Goal: Task Accomplishment & Management: Use online tool/utility

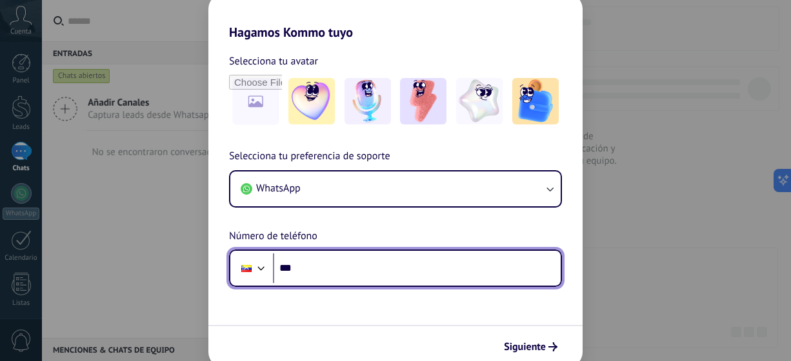
click at [315, 272] on input "***" at bounding box center [417, 269] width 288 height 30
type input "**********"
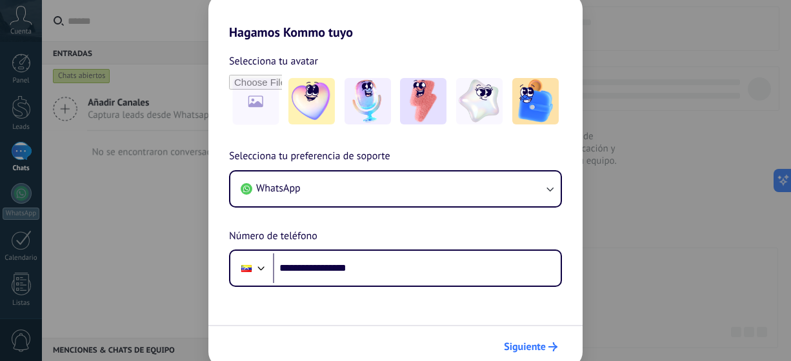
click at [532, 345] on span "Siguiente" at bounding box center [525, 347] width 42 height 9
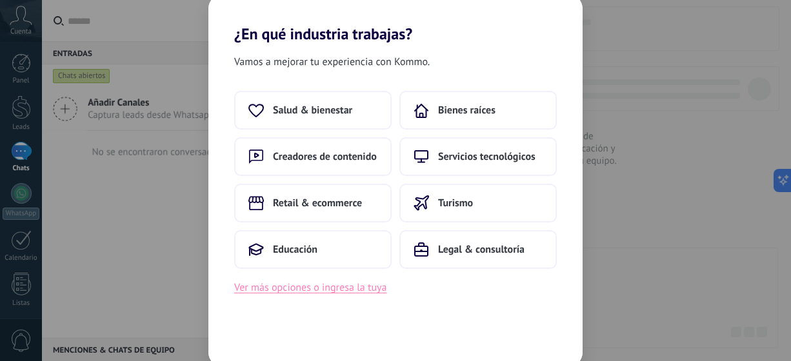
click at [370, 288] on button "Ver más opciones o ingresa la tuya" at bounding box center [310, 287] width 152 height 17
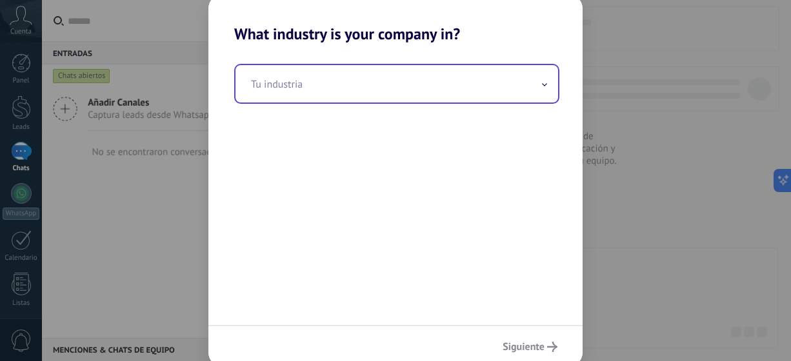
click at [305, 79] on input "text" at bounding box center [397, 83] width 323 height 37
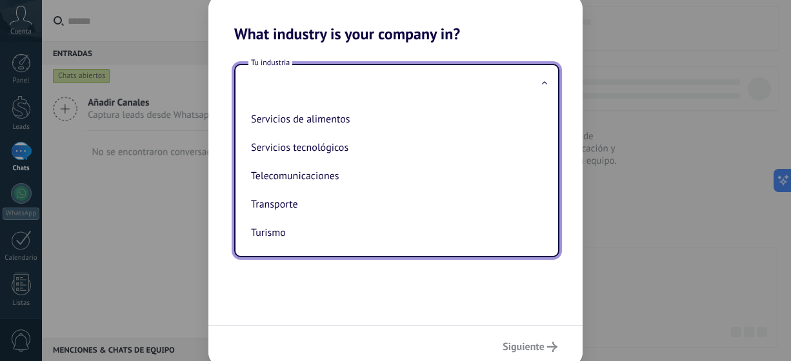
scroll to position [349, 0]
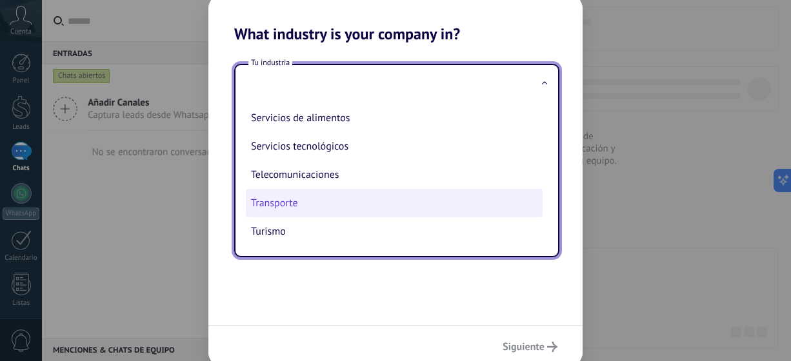
click at [285, 195] on li "Transporte" at bounding box center [394, 203] width 297 height 28
type input "**********"
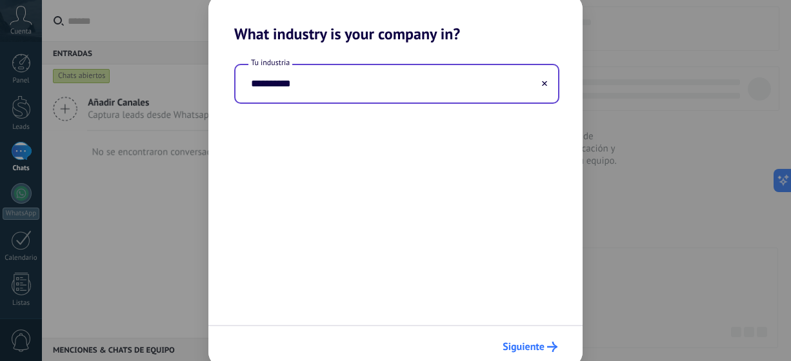
click at [543, 339] on button "Siguiente" at bounding box center [530, 347] width 66 height 22
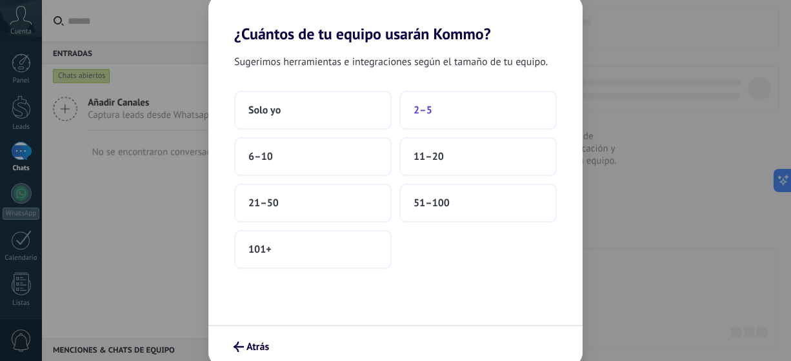
click at [455, 122] on button "2–5" at bounding box center [477, 110] width 157 height 39
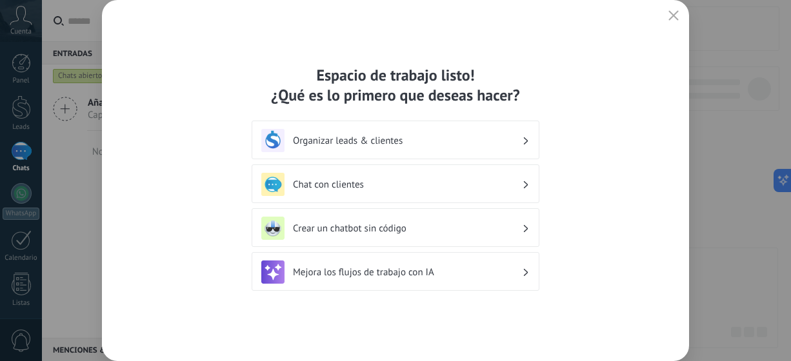
click at [452, 183] on h3 "Chat con clientes" at bounding box center [407, 185] width 229 height 12
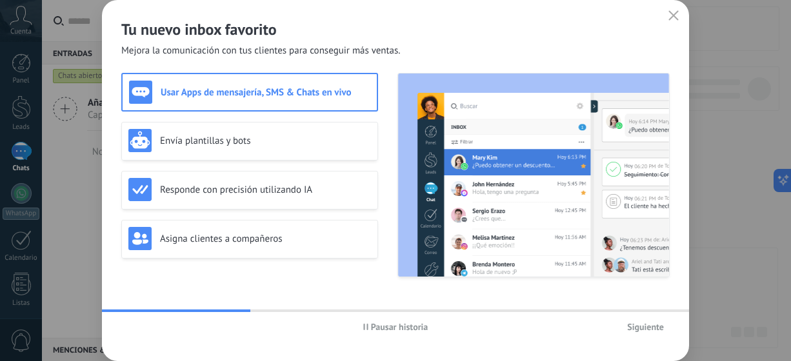
click at [636, 327] on span "Siguiente" at bounding box center [645, 327] width 37 height 9
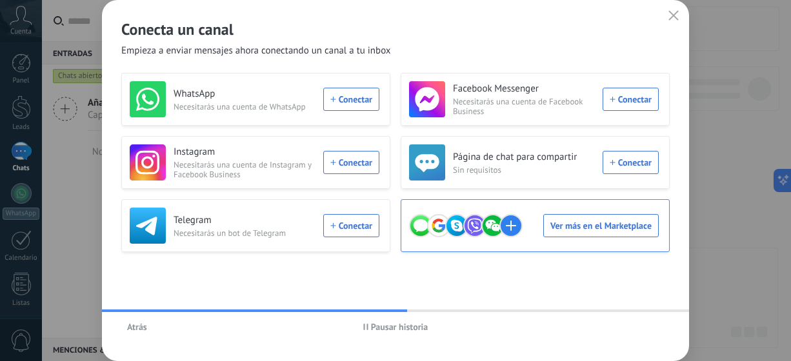
click at [563, 233] on div "Ver más en el Marketplace" at bounding box center [534, 226] width 250 height 36
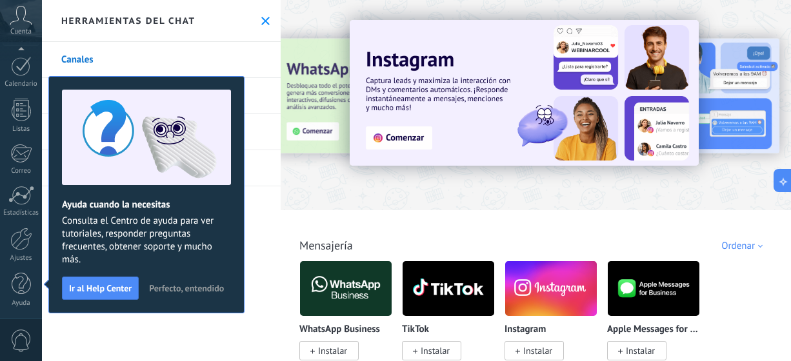
click at [263, 23] on use at bounding box center [265, 21] width 8 height 8
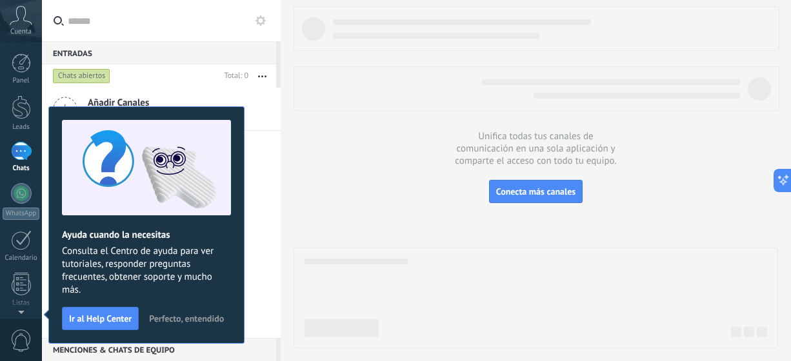
click at [12, 151] on div at bounding box center [21, 151] width 21 height 19
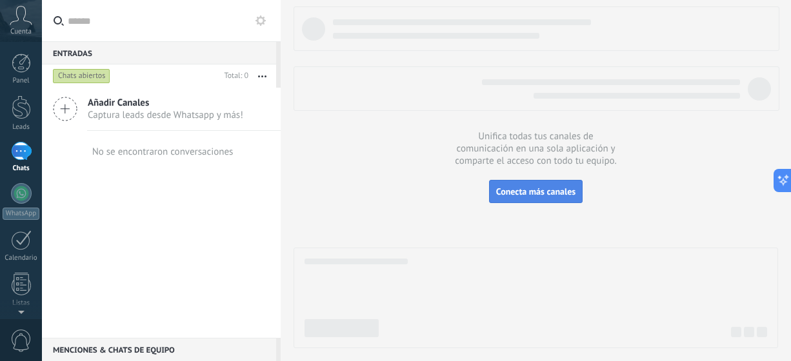
click at [569, 194] on span "Conecta más canales" at bounding box center [535, 192] width 79 height 12
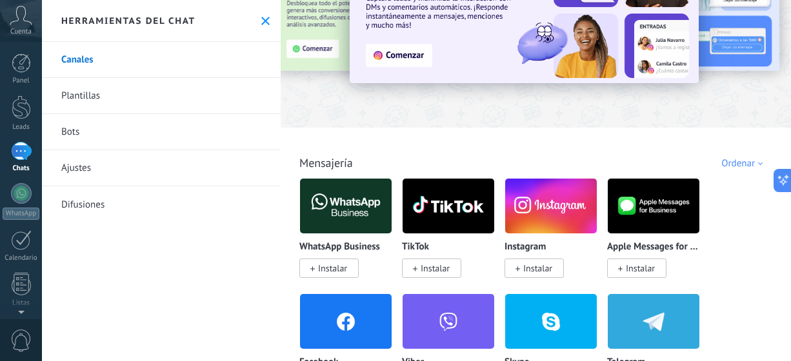
scroll to position [129, 0]
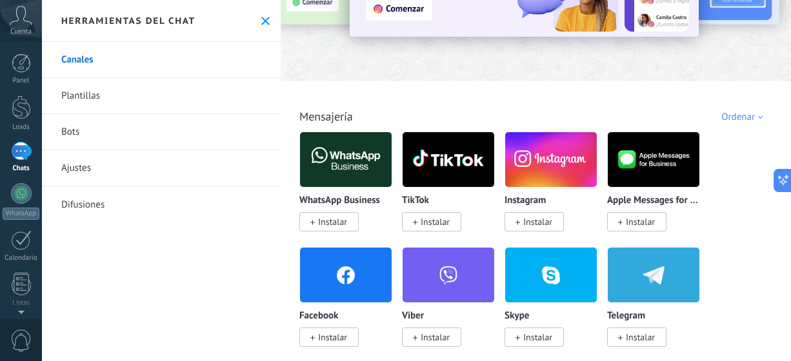
click at [729, 117] on div "Ordenar" at bounding box center [744, 117] width 46 height 12
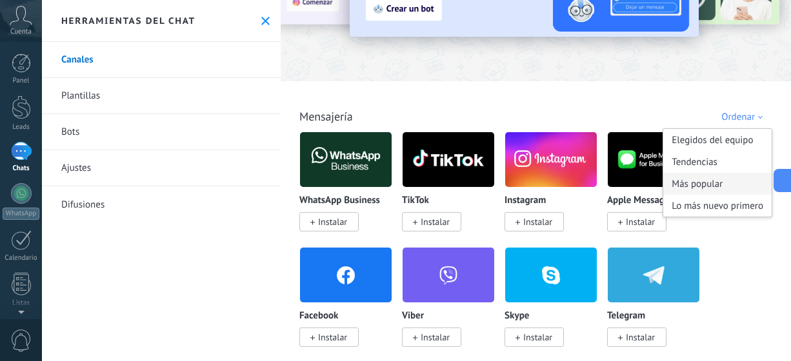
click at [675, 181] on div "Más popular" at bounding box center [717, 184] width 108 height 22
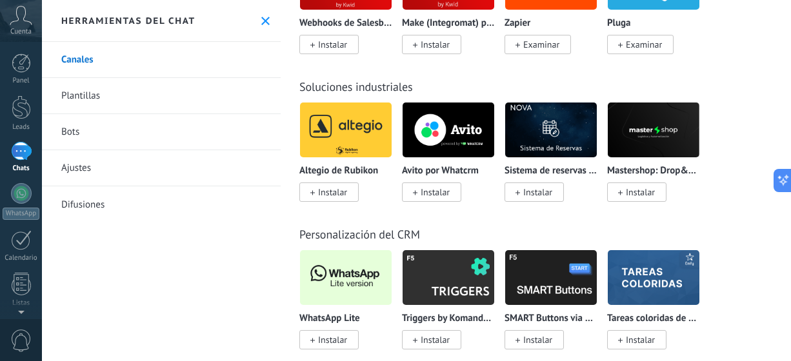
scroll to position [3678, 0]
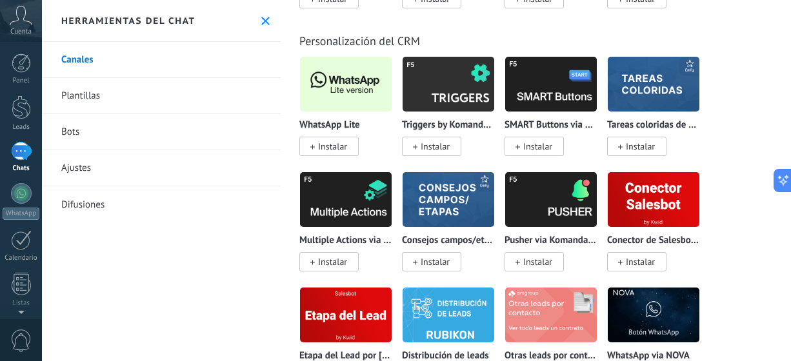
click at [345, 152] on span "Instalar" at bounding box center [332, 147] width 29 height 12
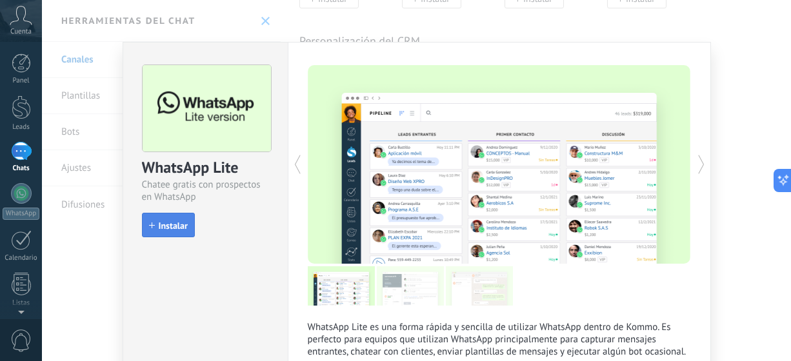
click at [187, 223] on button "Instalar" at bounding box center [168, 225] width 53 height 25
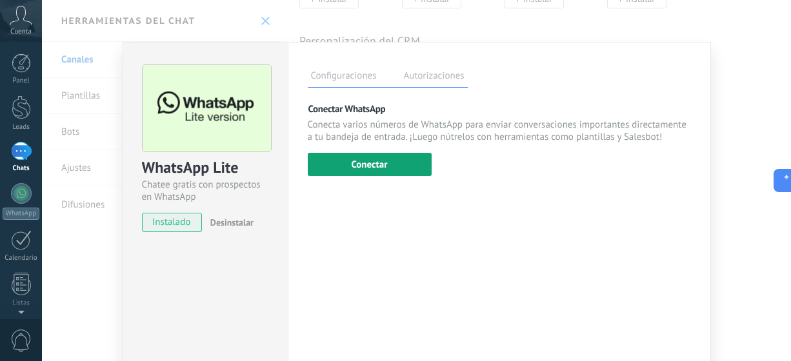
click at [388, 163] on button "Conectar" at bounding box center [370, 164] width 124 height 23
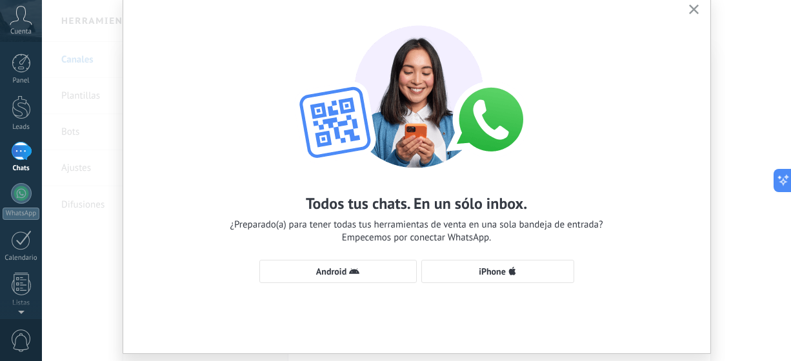
scroll to position [84, 0]
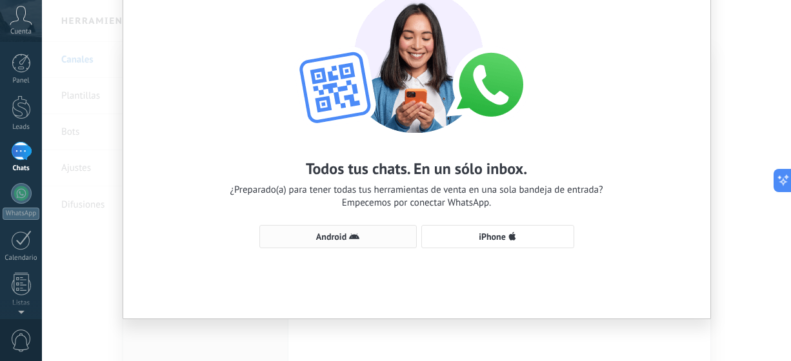
click at [358, 235] on span "Android" at bounding box center [338, 237] width 143 height 10
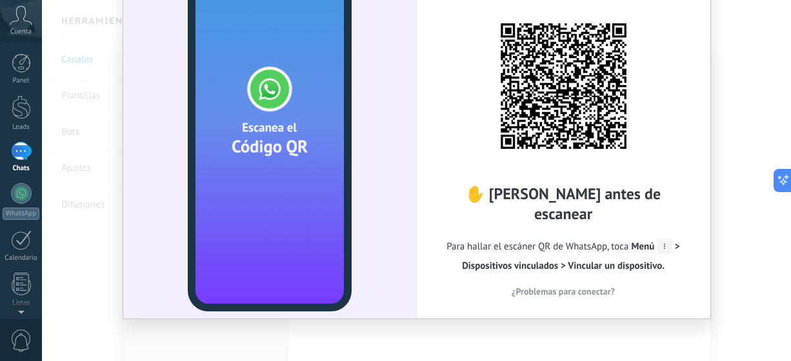
click at [664, 239] on icon at bounding box center [664, 246] width 15 height 15
click at [676, 241] on span "Menú > Dispositivos vinculados > Vincular un dispositivo." at bounding box center [571, 257] width 218 height 32
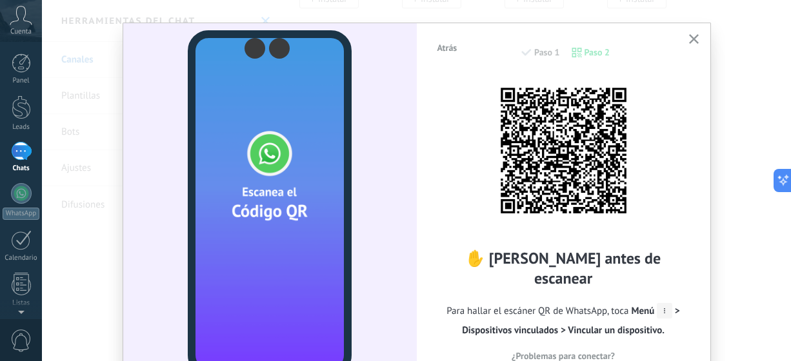
click at [694, 38] on icon "button" at bounding box center [694, 39] width 10 height 10
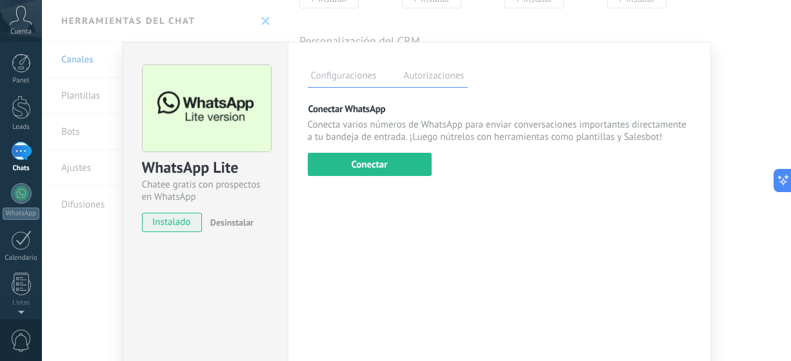
click at [98, 56] on div "WhatsApp Lite Chatee gratis con prospectos en WhatsApp instalado Desinstalar Co…" at bounding box center [416, 180] width 749 height 361
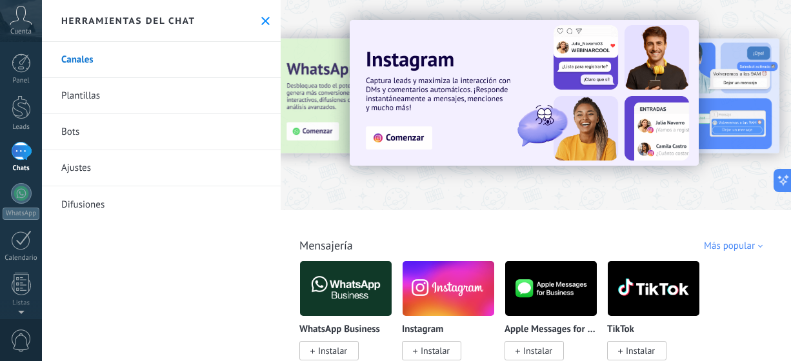
click at [474, 288] on img at bounding box center [449, 288] width 92 height 63
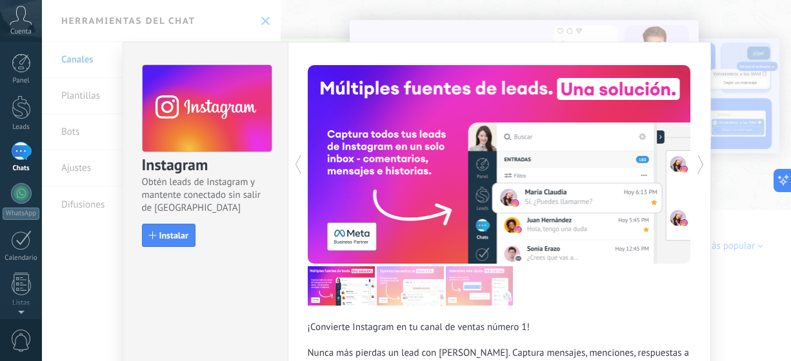
click at [703, 164] on div "¡Convierte Instagram en tu canal de ventas número 1! Nunca más pierdas un lead …" at bounding box center [499, 258] width 423 height 433
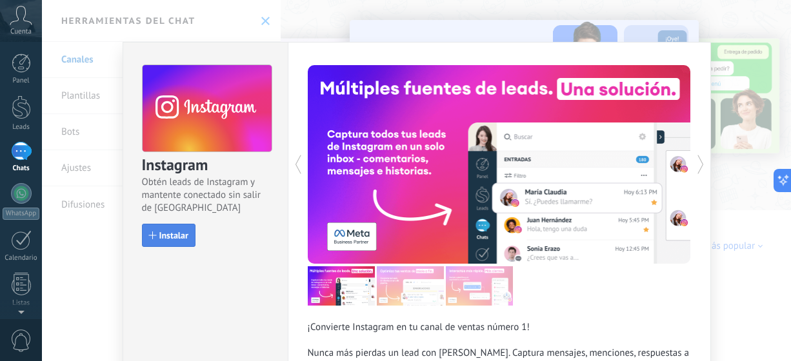
click at [177, 231] on span "Instalar" at bounding box center [173, 235] width 29 height 9
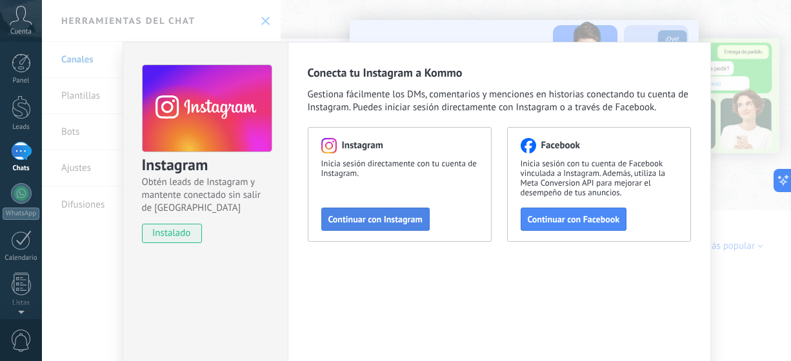
click at [378, 216] on span "Continuar con Instagram" at bounding box center [375, 219] width 94 height 9
